Goal: Navigation & Orientation: Find specific page/section

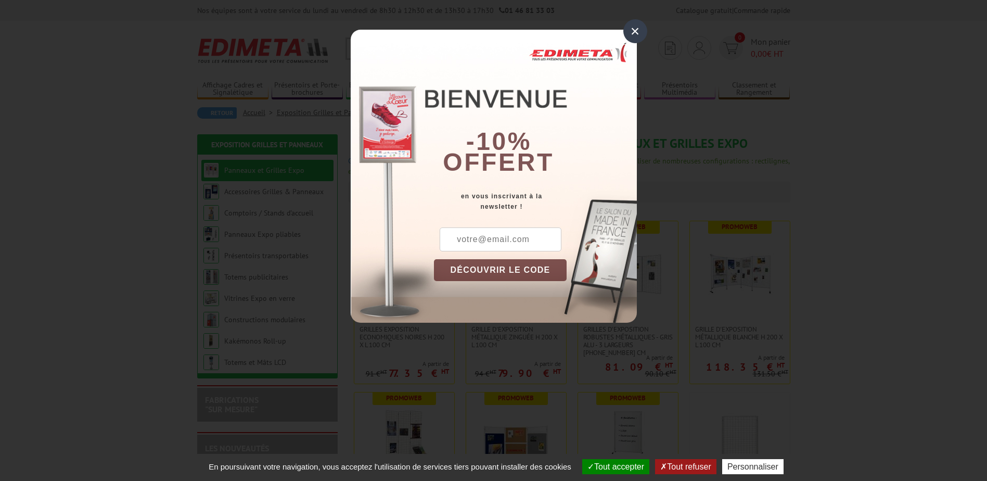
click at [634, 30] on div "×" at bounding box center [636, 31] width 24 height 24
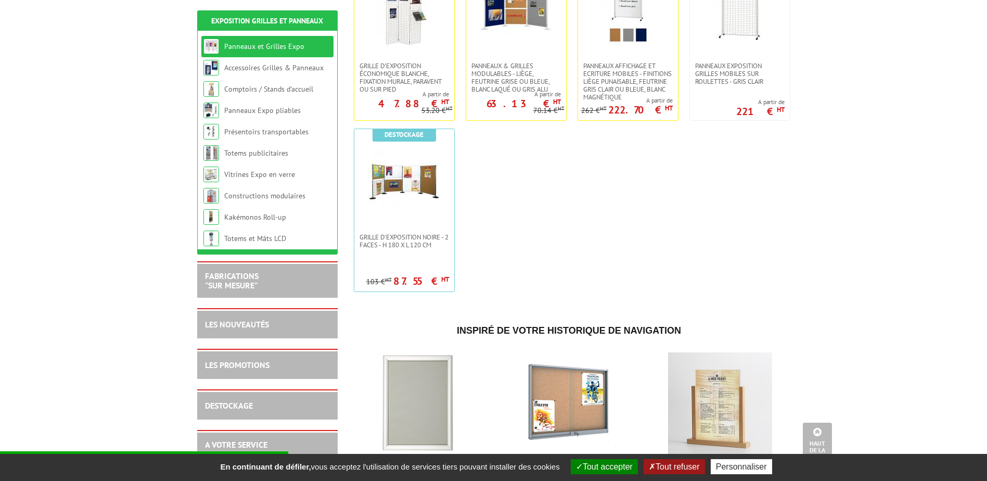
scroll to position [282, 0]
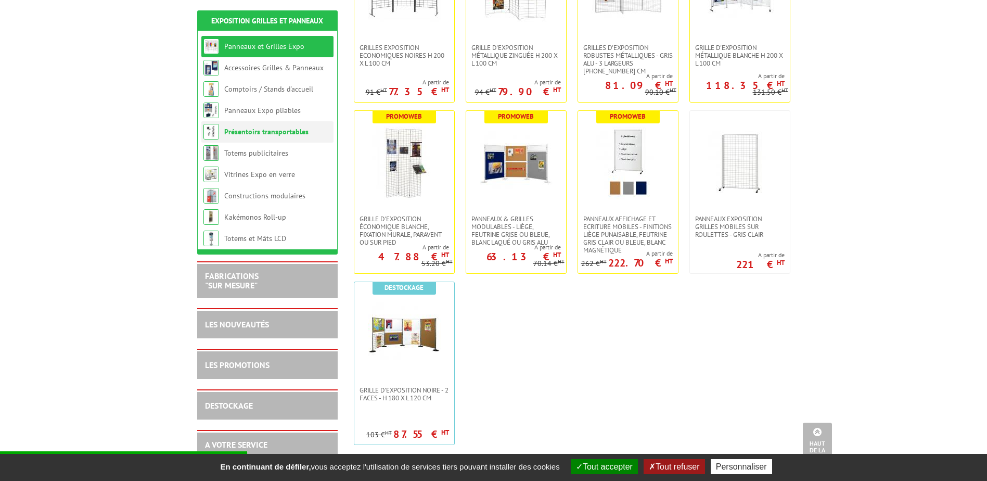
click at [265, 132] on link "Présentoirs transportables" at bounding box center [266, 131] width 84 height 9
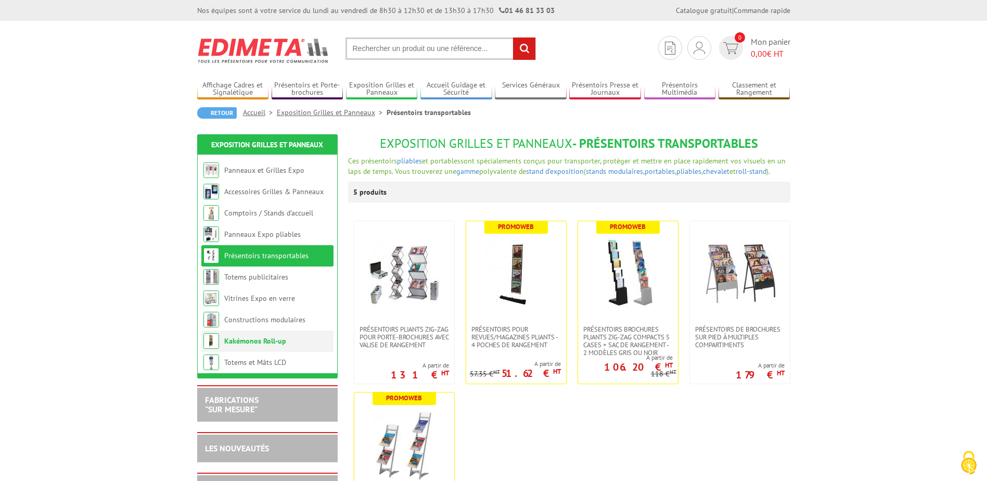
click at [271, 342] on link "Kakémonos Roll-up" at bounding box center [255, 340] width 62 height 9
